Goal: Find specific page/section: Find specific page/section

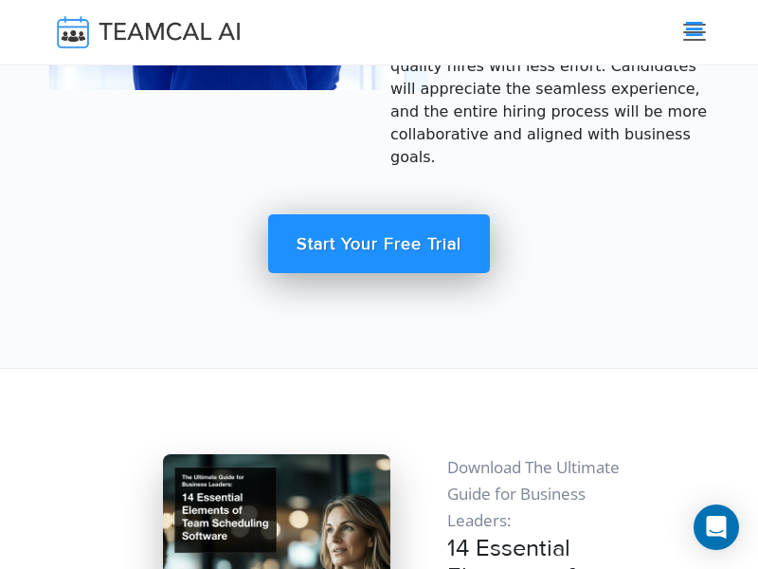
scroll to position [11806, 0]
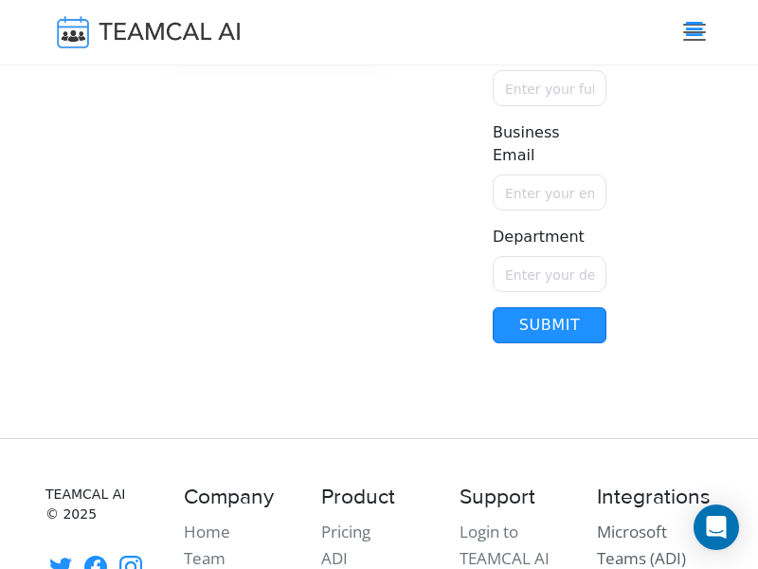
click at [632, 557] on link "Microsoft Teams (ADI)" at bounding box center [641, 545] width 89 height 48
